Goal: Check status: Check status

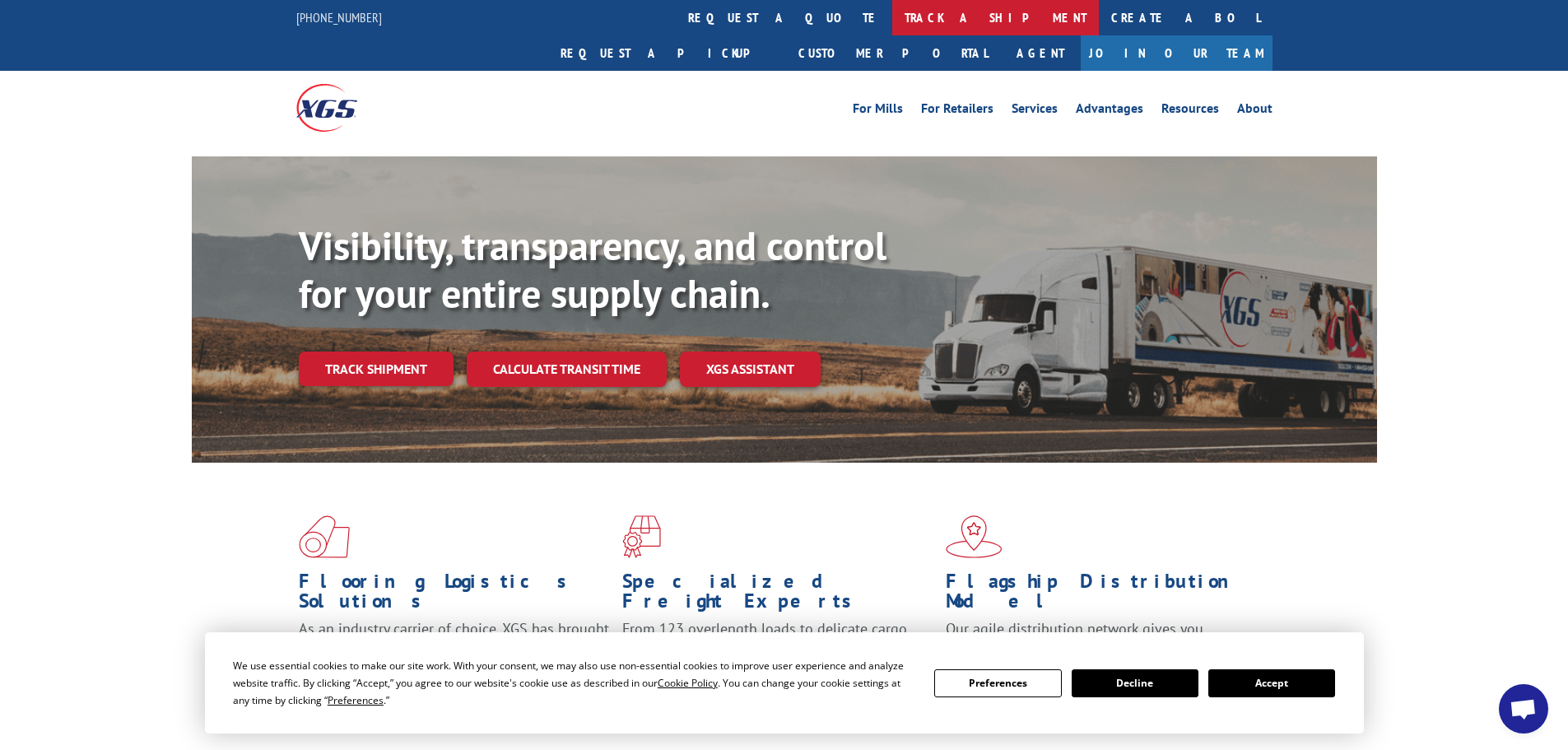
click at [892, 19] on link "track a shipment" at bounding box center [995, 17] width 207 height 35
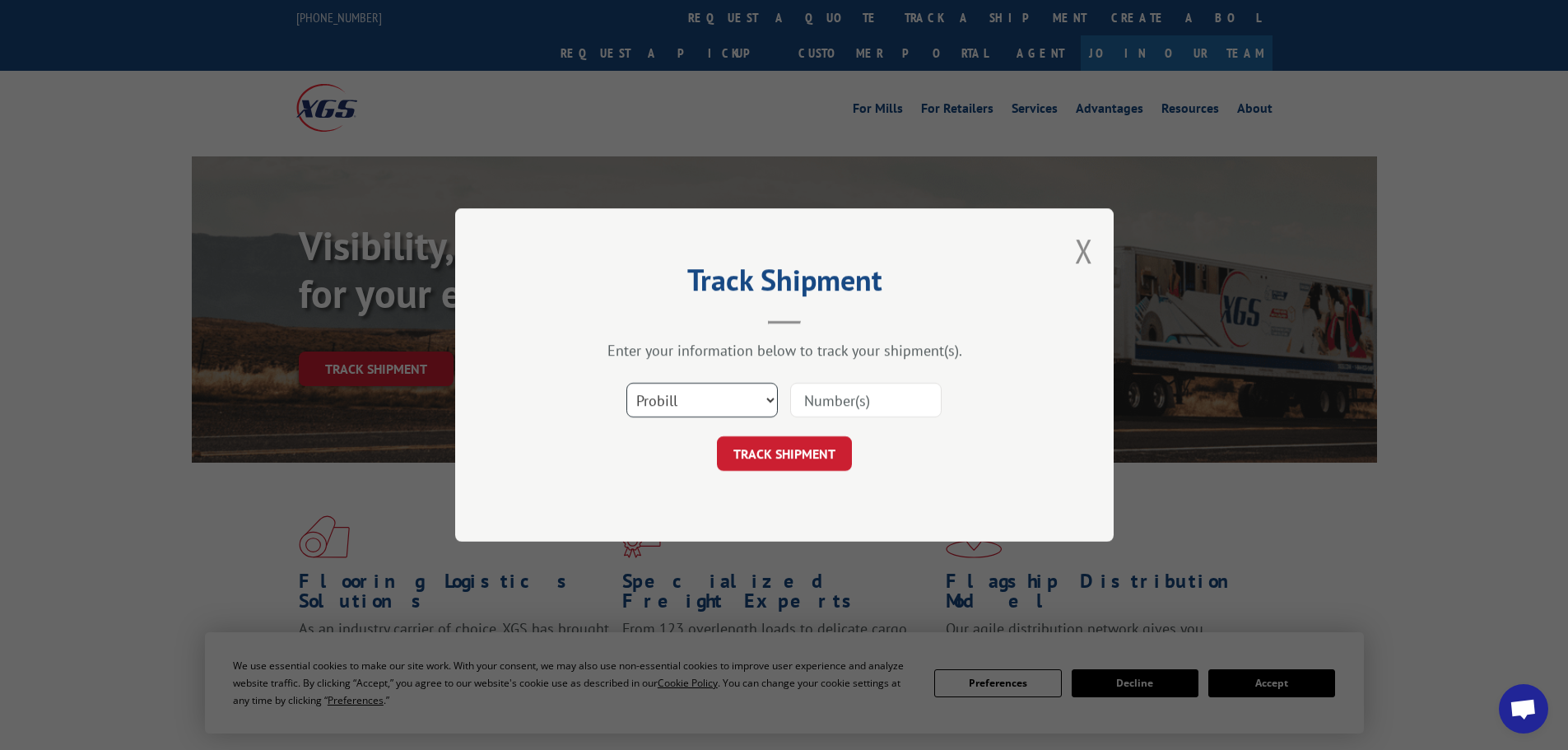
click at [692, 388] on select "Select category... Probill BOL PO" at bounding box center [702, 401] width 152 height 35
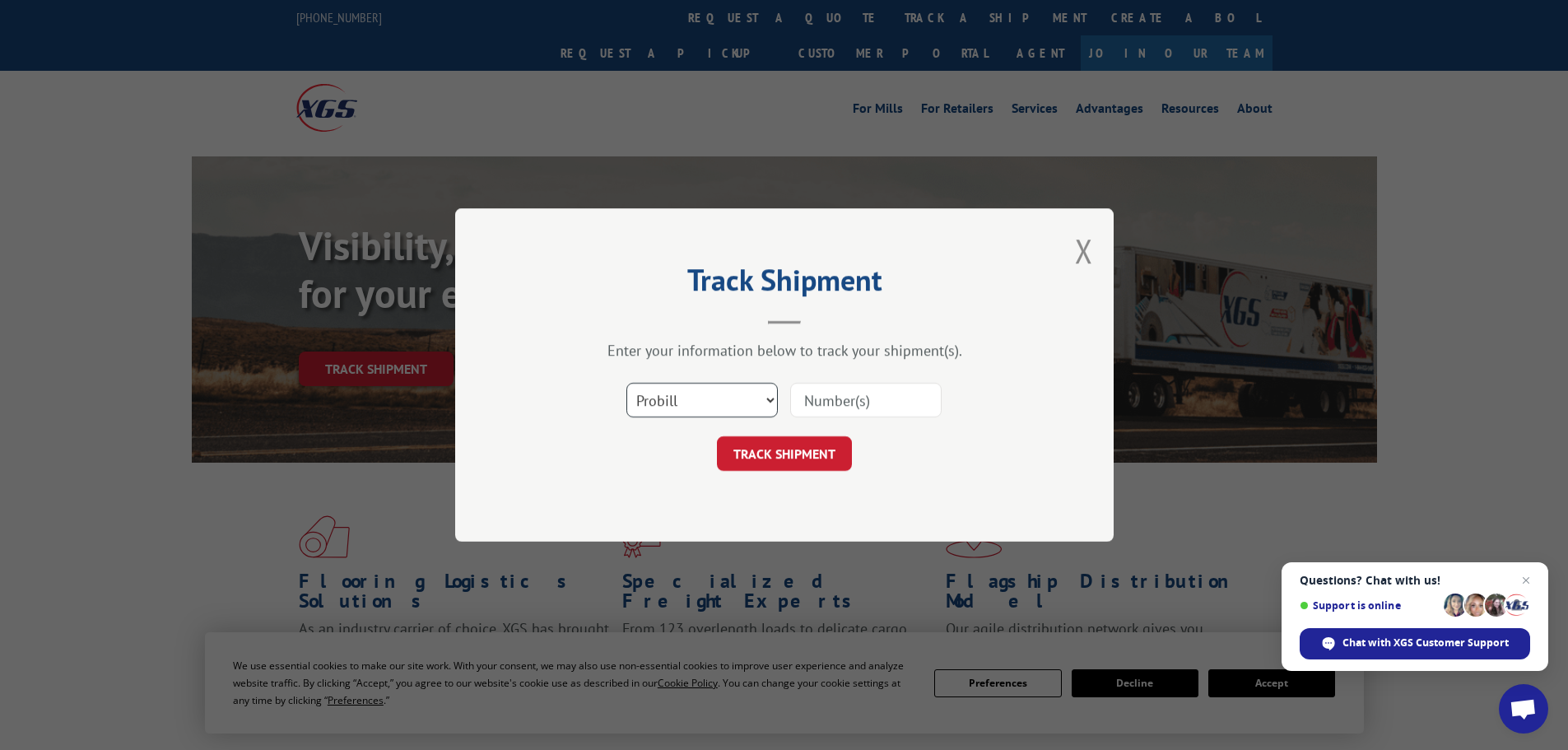
select select "bol"
click at [626, 383] on select "Select category... Probill BOL PO" at bounding box center [702, 401] width 152 height 35
click at [846, 405] on input at bounding box center [866, 401] width 152 height 35
paste input "6006088"
type input "6006088"
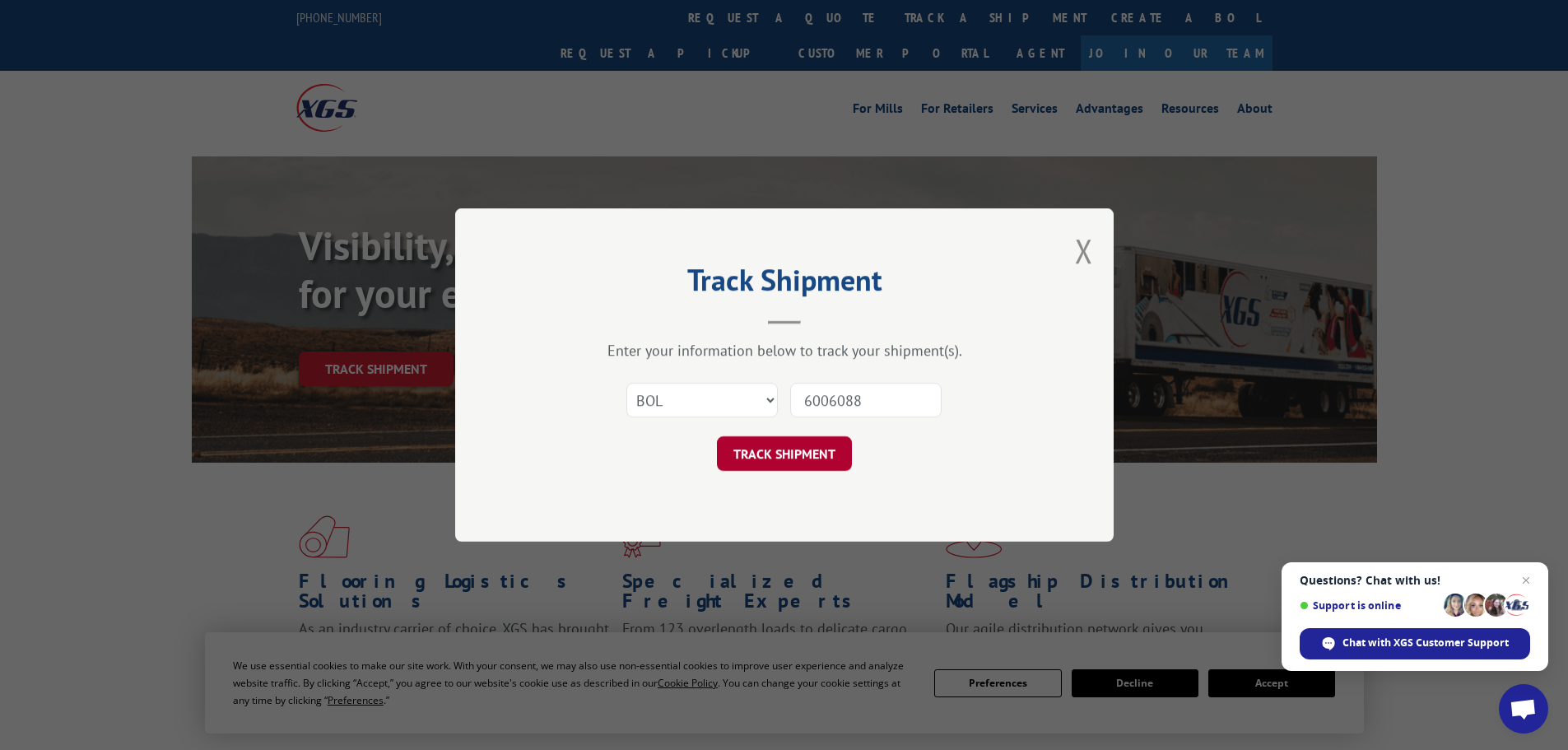
click at [799, 449] on button "TRACK SHIPMENT" at bounding box center [784, 454] width 135 height 35
